Goal: Complete application form

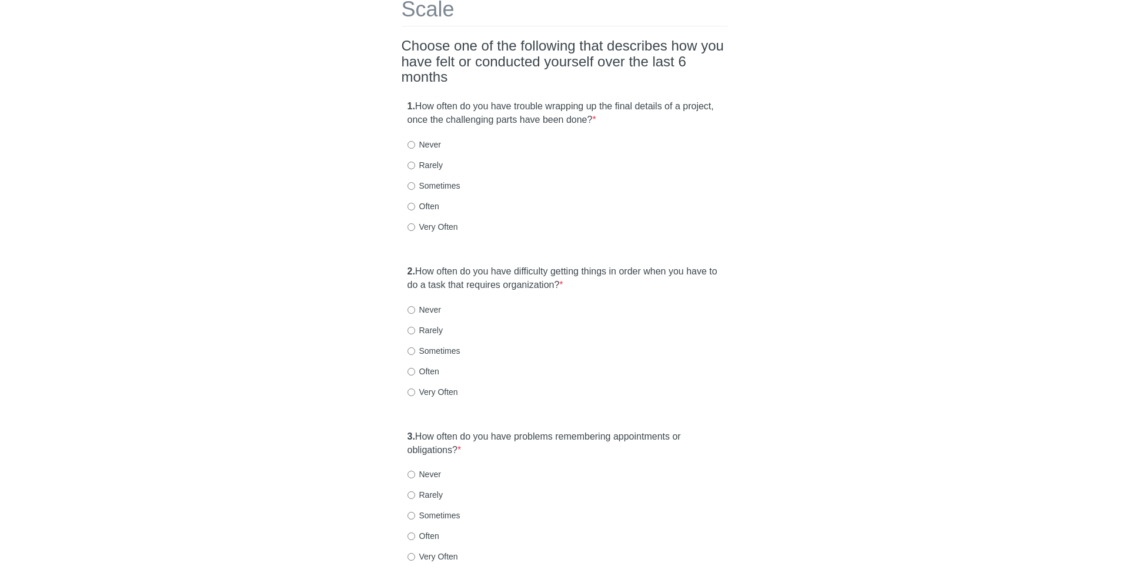
scroll to position [126, 0]
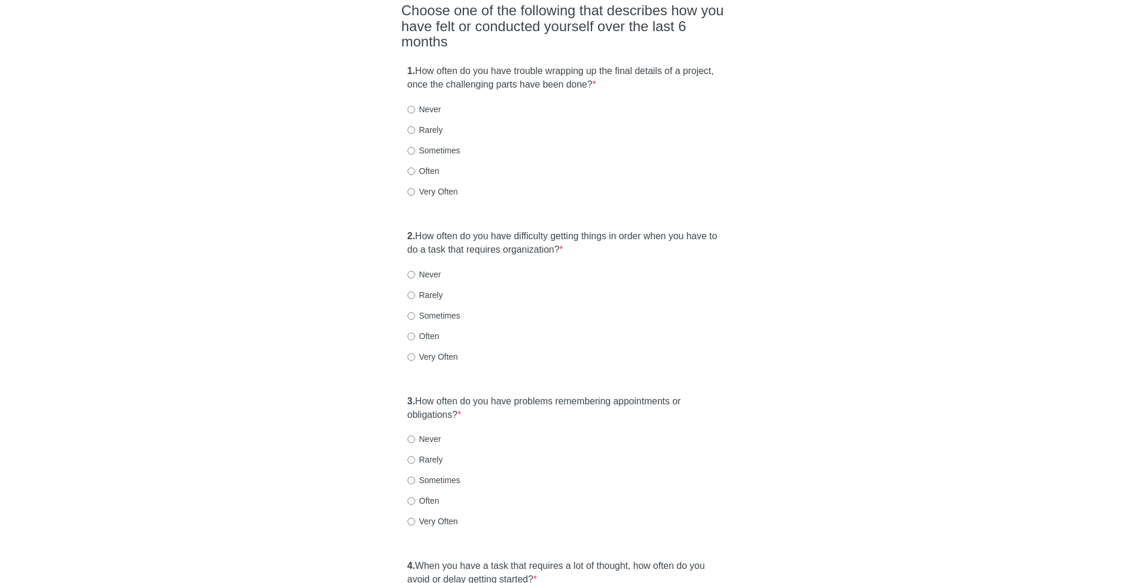
click at [410, 66] on strong "1." at bounding box center [411, 71] width 8 height 10
drag, startPoint x: 410, startPoint y: 46, endPoint x: 673, endPoint y: 58, distance: 263.7
click at [673, 65] on label "1. How often do you have trouble wrapping up the final details of a project, on…" at bounding box center [564, 78] width 315 height 27
click at [427, 165] on label "Often" at bounding box center [423, 171] width 32 height 12
click at [415, 168] on input "Often" at bounding box center [411, 172] width 8 height 8
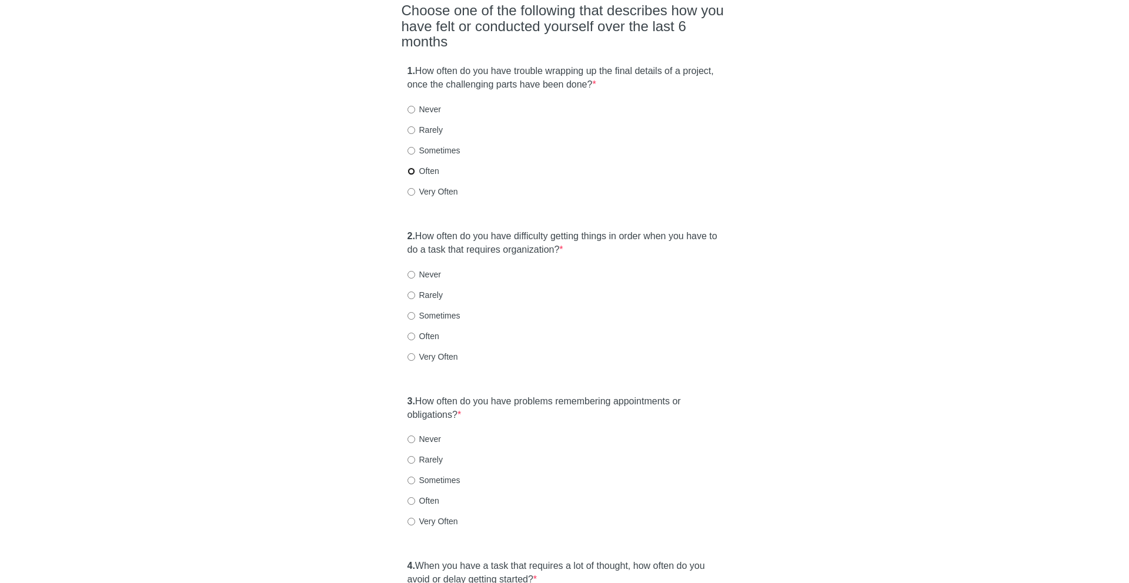
radio input "true"
drag, startPoint x: 418, startPoint y: 211, endPoint x: 620, endPoint y: 223, distance: 202.0
click at [620, 230] on label "2. How often do you have difficulty getting things in order when you have to do…" at bounding box center [564, 243] width 315 height 27
click at [425, 330] on label "Often" at bounding box center [423, 336] width 32 height 12
click at [415, 333] on input "Often" at bounding box center [411, 337] width 8 height 8
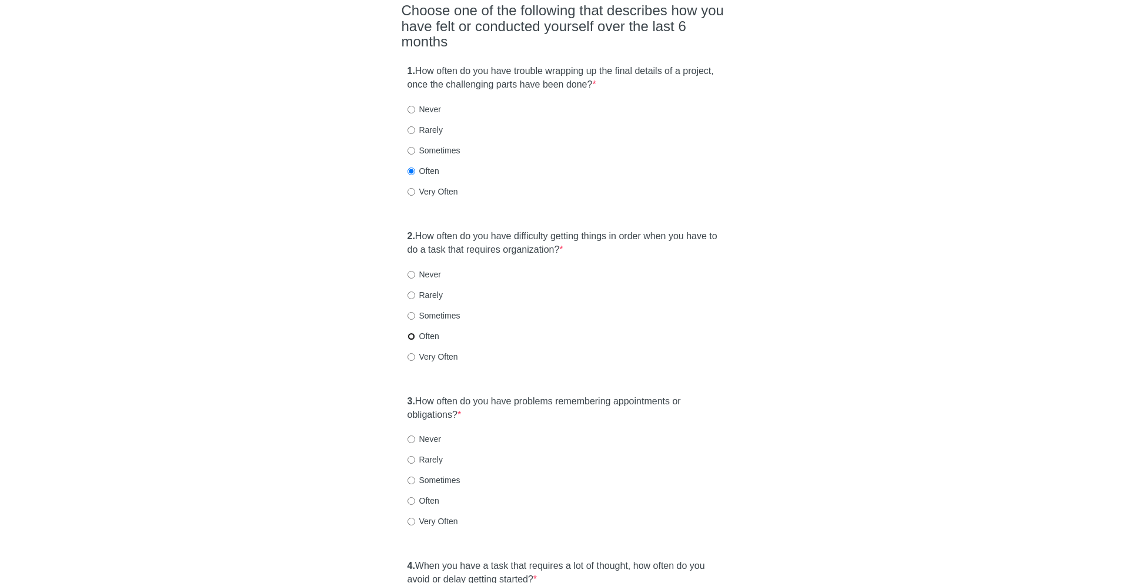
radio input "true"
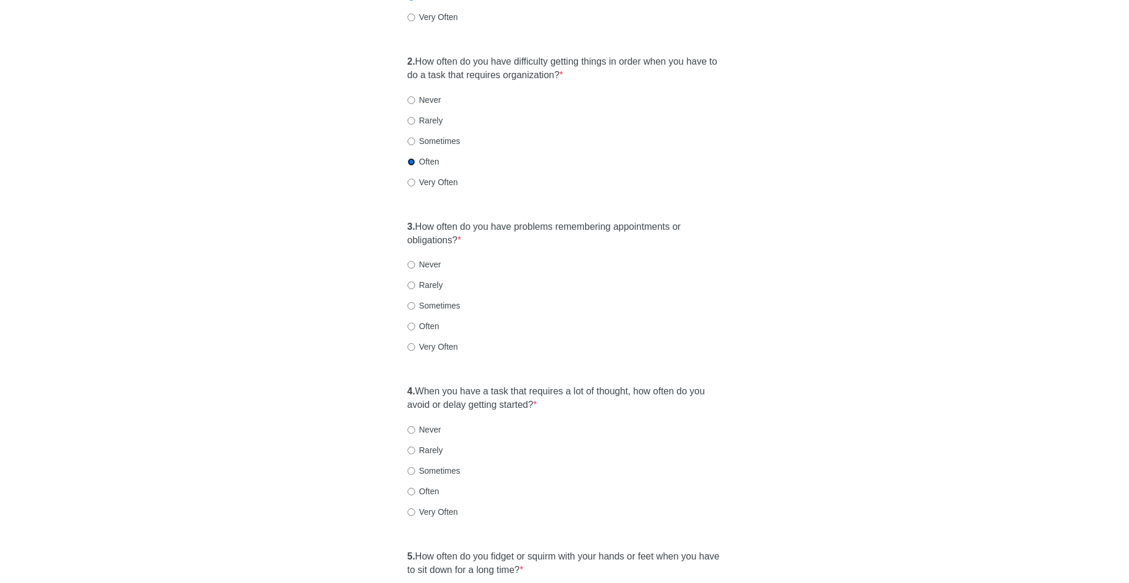
scroll to position [365, 0]
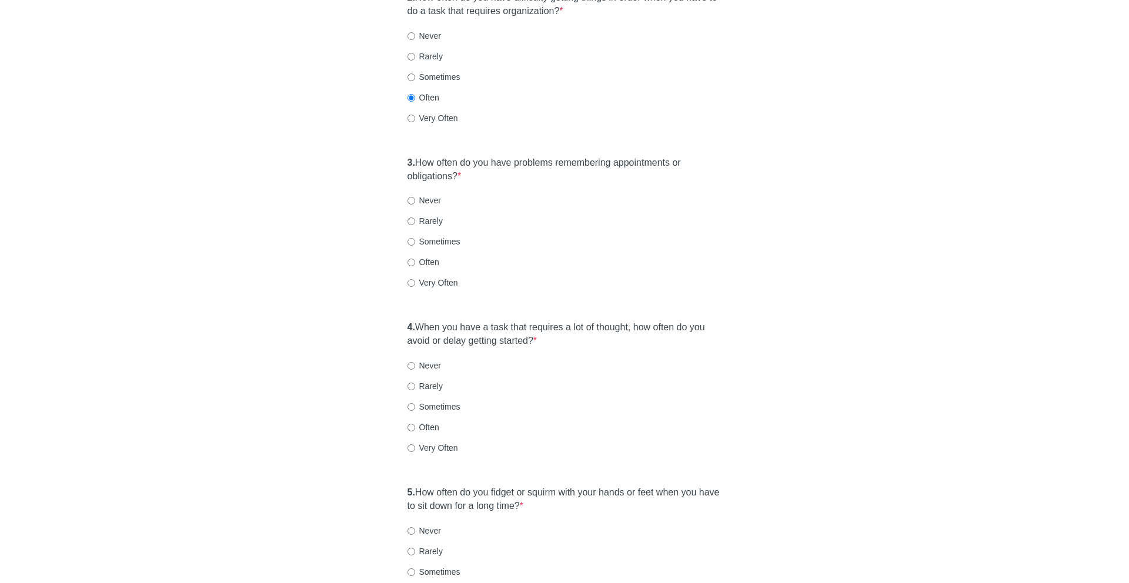
drag, startPoint x: 418, startPoint y: 133, endPoint x: 460, endPoint y: 153, distance: 46.5
click at [460, 156] on label "3. How often do you have problems remembering appointments or obligations? *" at bounding box center [564, 169] width 315 height 27
drag, startPoint x: 460, startPoint y: 153, endPoint x: 418, endPoint y: 141, distance: 43.7
click at [418, 156] on label "3. How often do you have problems remembering appointments or obligations? *" at bounding box center [564, 169] width 315 height 27
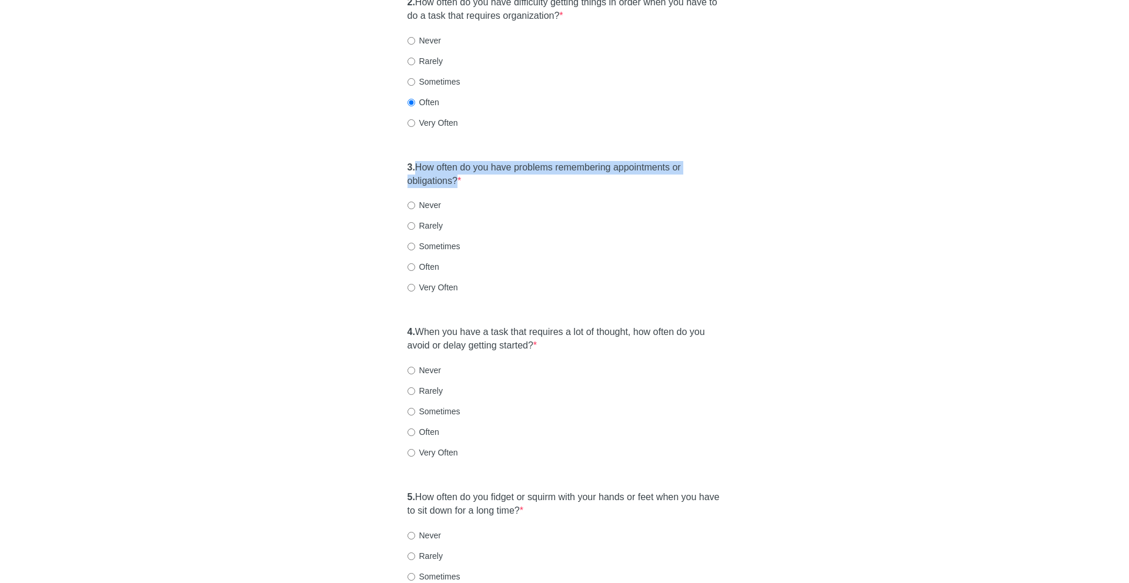
scroll to position [362, 0]
click at [430, 260] on label "Often" at bounding box center [423, 266] width 32 height 12
click at [415, 262] on input "Often" at bounding box center [411, 266] width 8 height 8
radio input "true"
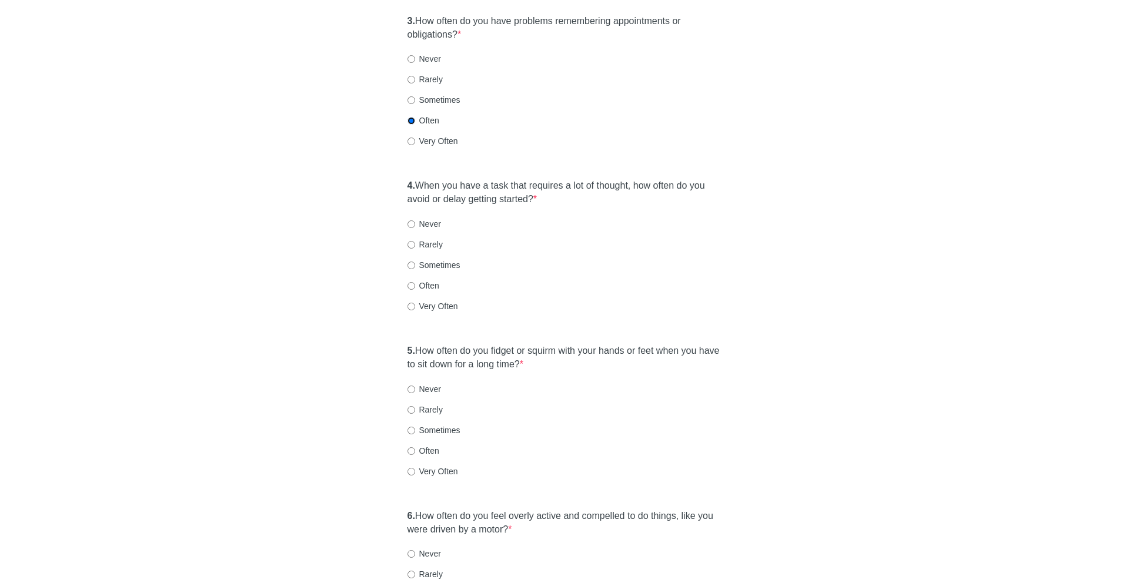
scroll to position [547, 0]
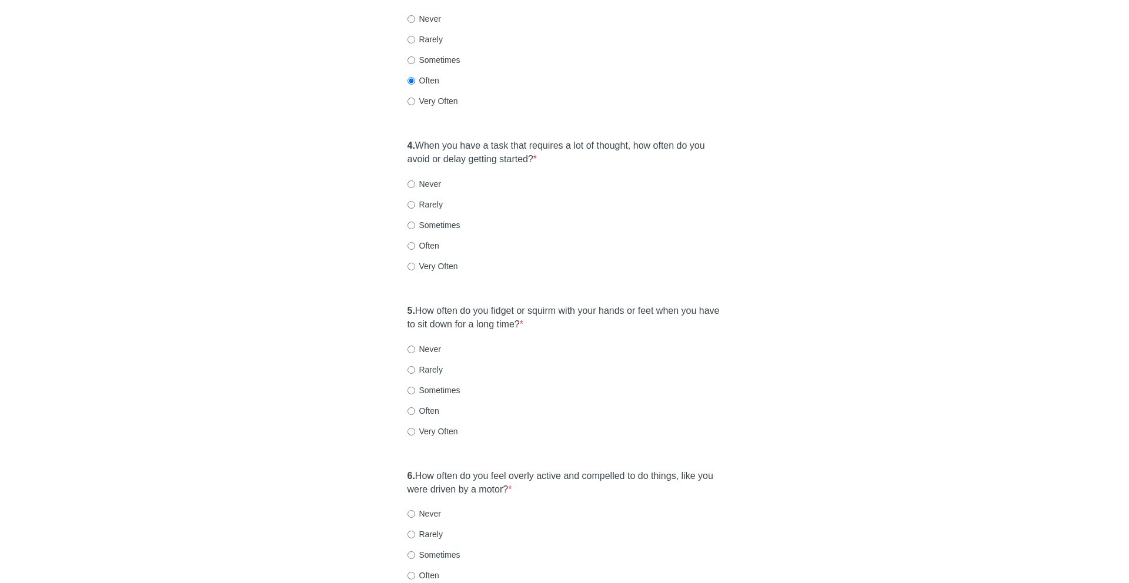
drag, startPoint x: 420, startPoint y: 121, endPoint x: 554, endPoint y: 139, distance: 134.7
click at [554, 139] on label "4. When you have a task that requires a lot of thought, how often do you avoid …" at bounding box center [564, 152] width 315 height 27
click at [438, 260] on label "Very Often" at bounding box center [432, 266] width 51 height 12
click at [415, 263] on input "Very Often" at bounding box center [411, 267] width 8 height 8
radio input "true"
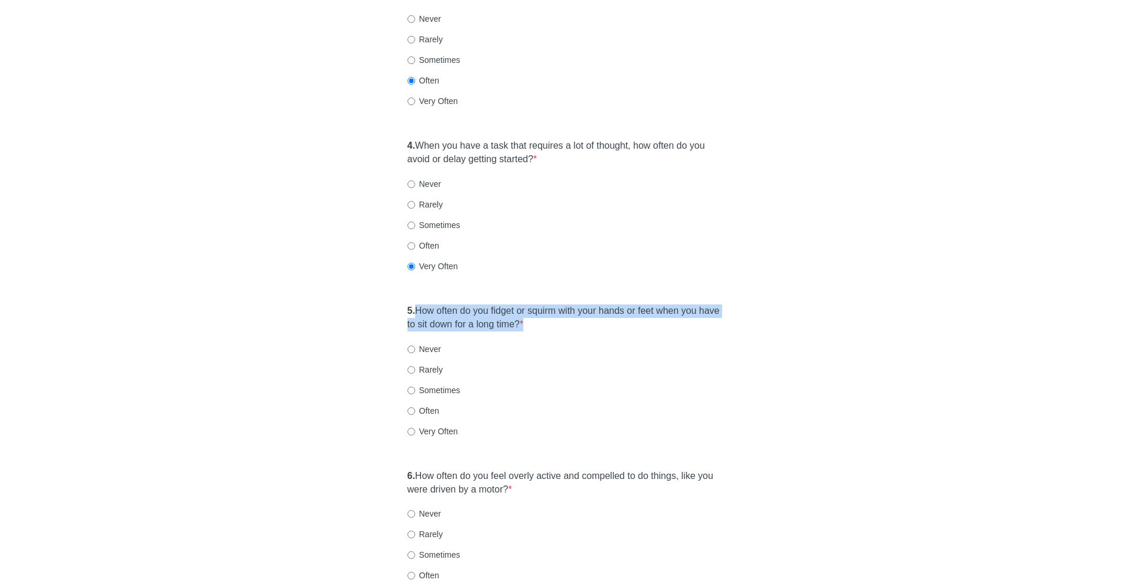
drag, startPoint x: 419, startPoint y: 286, endPoint x: 552, endPoint y: 303, distance: 134.5
click at [552, 305] on label "5. How often do you fidget or squirm with your hands or feet when you have to s…" at bounding box center [564, 318] width 315 height 27
click at [435, 364] on label "Rarely" at bounding box center [424, 370] width 35 height 12
click at [415, 366] on input "Rarely" at bounding box center [411, 370] width 8 height 8
radio input "true"
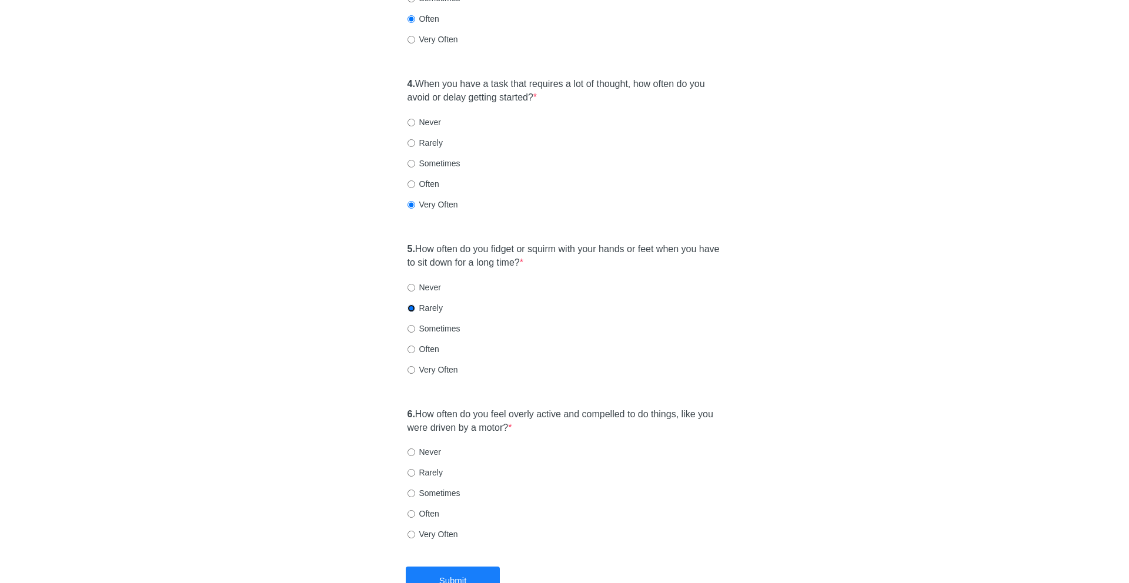
scroll to position [668, 0]
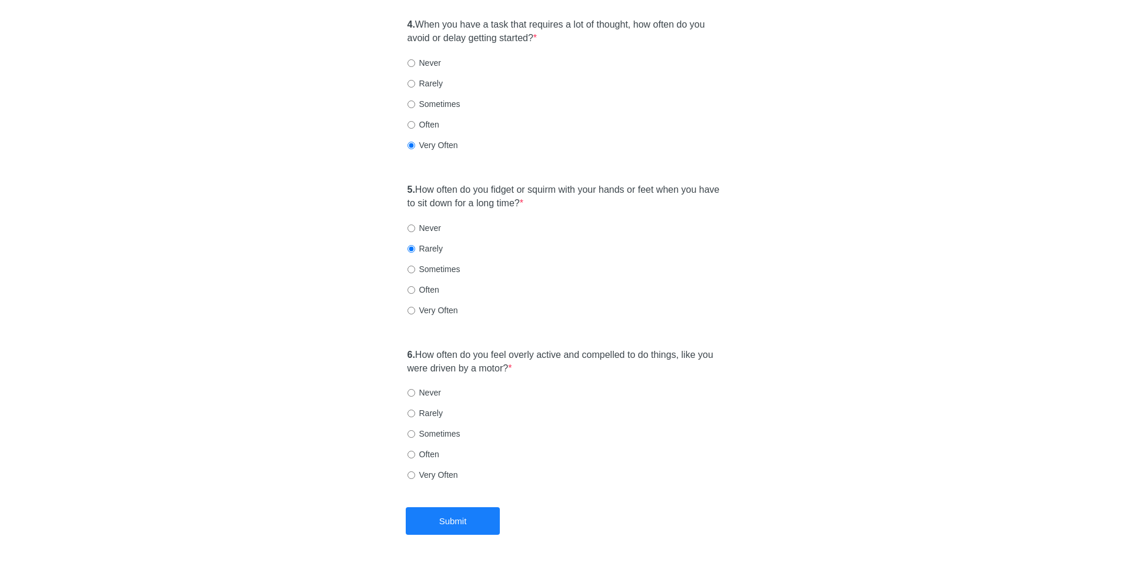
drag, startPoint x: 419, startPoint y: 335, endPoint x: 537, endPoint y: 342, distance: 119.0
click at [537, 349] on label "6. How often do you feel overly active and compelled to do things, like you wer…" at bounding box center [564, 362] width 315 height 27
click at [417, 449] on label "Often" at bounding box center [423, 455] width 32 height 12
click at [415, 451] on input "Often" at bounding box center [411, 455] width 8 height 8
radio input "true"
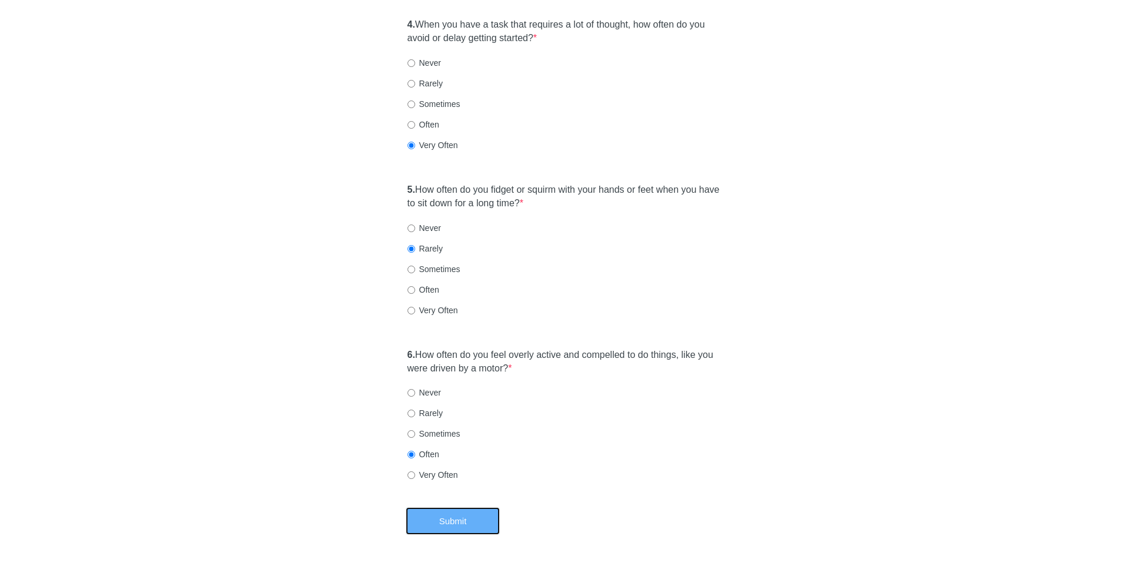
click at [457, 507] on button "Submit" at bounding box center [453, 521] width 94 height 28
